Goal: Entertainment & Leisure: Consume media (video, audio)

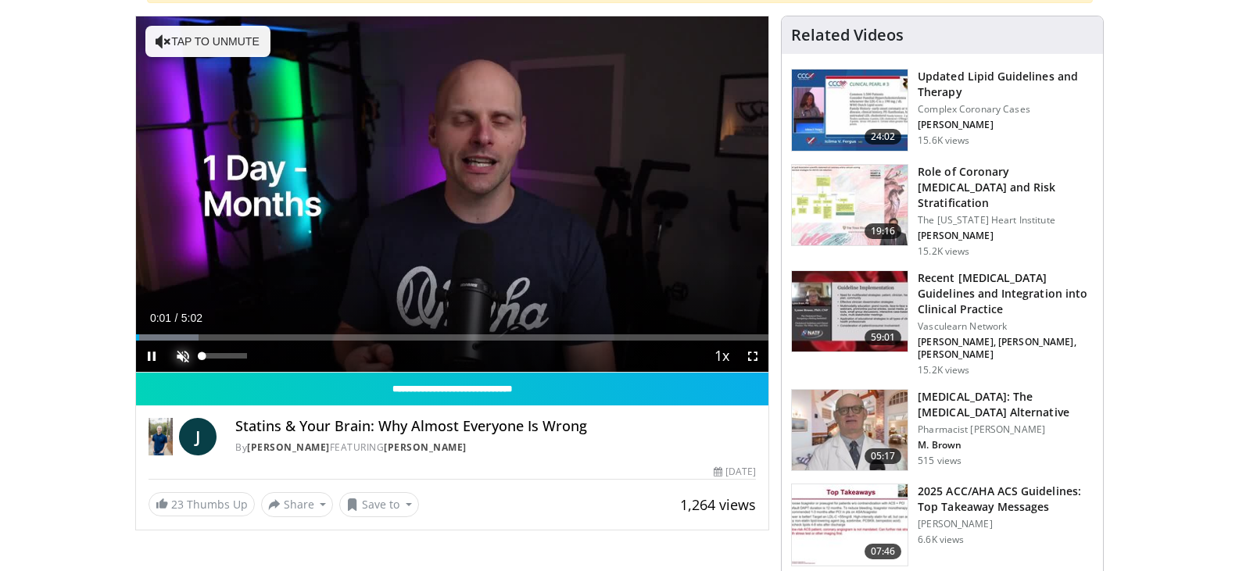
click at [183, 361] on span "Video Player" at bounding box center [182, 356] width 31 height 31
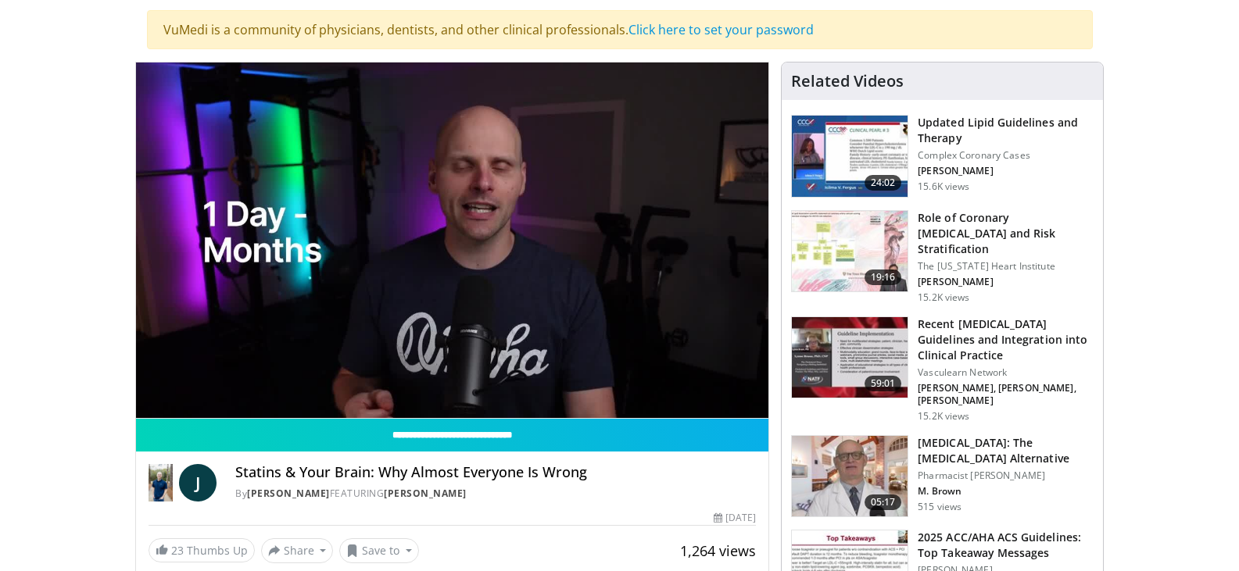
scroll to position [78, 0]
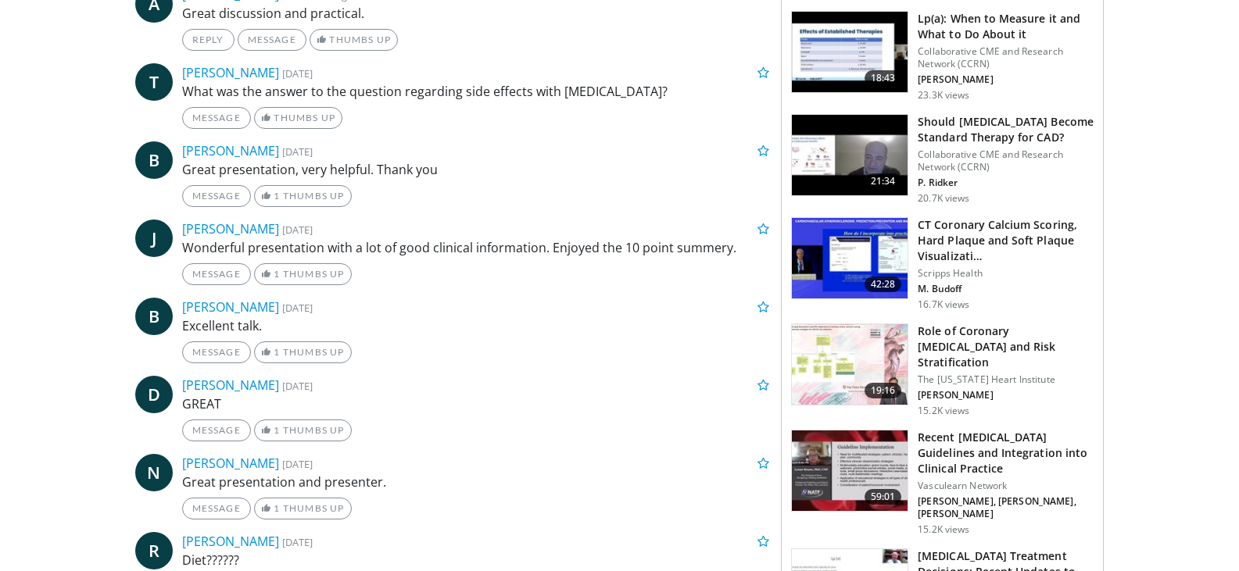
scroll to position [860, 0]
